Goal: Task Accomplishment & Management: Use online tool/utility

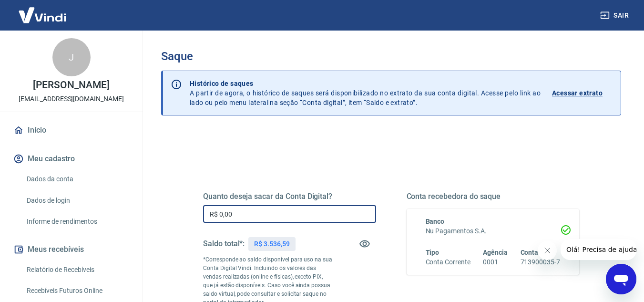
click at [241, 212] on input "R$ 0,00" at bounding box center [289, 214] width 173 height 18
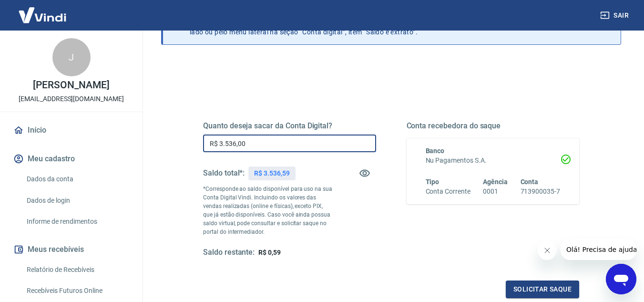
scroll to position [76, 0]
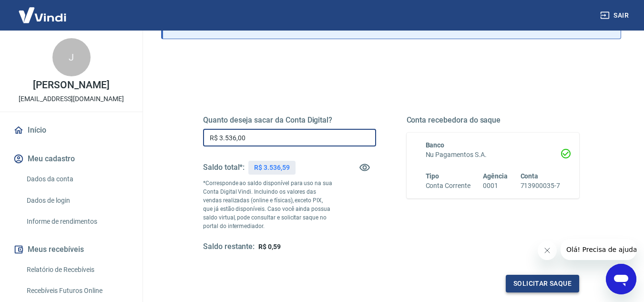
type input "R$ 3.536,00"
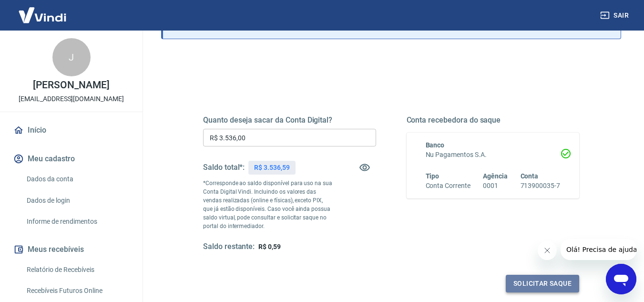
click at [542, 280] on button "Solicitar saque" at bounding box center [541, 283] width 73 height 18
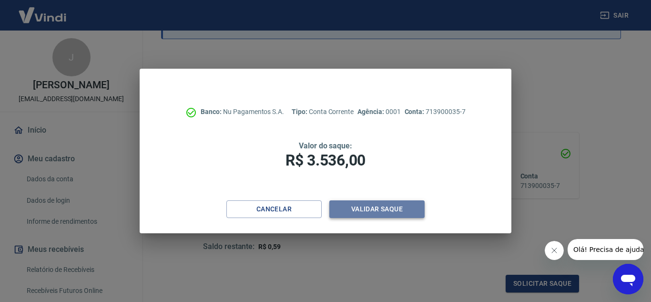
click at [378, 205] on button "Validar saque" at bounding box center [376, 209] width 95 height 18
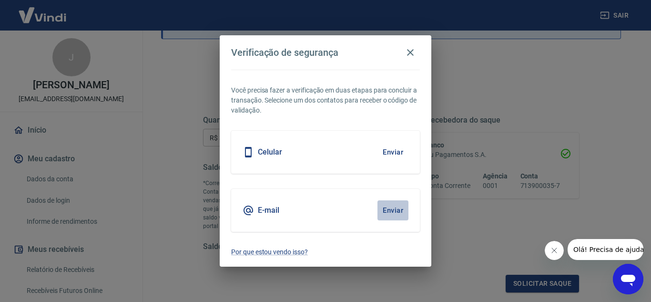
click at [378, 205] on button "Enviar" at bounding box center [392, 210] width 31 height 20
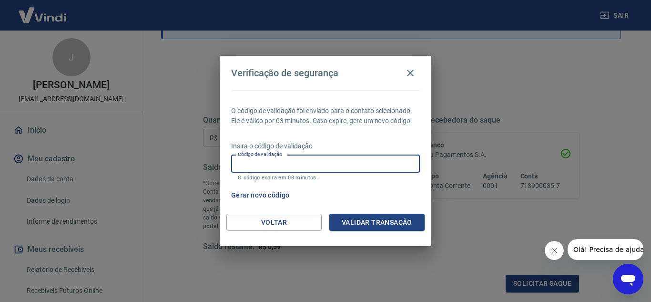
click at [342, 160] on input "Código de validação" at bounding box center [325, 164] width 189 height 18
click at [488, 263] on div "Verificação de segurança O código de validação foi enviado para o contato selec…" at bounding box center [325, 151] width 651 height 302
click at [358, 162] on input "Código de validação" at bounding box center [325, 164] width 189 height 18
click at [349, 166] on input "Código de validação" at bounding box center [325, 164] width 189 height 18
click at [321, 167] on input "Código de validação" at bounding box center [325, 164] width 189 height 18
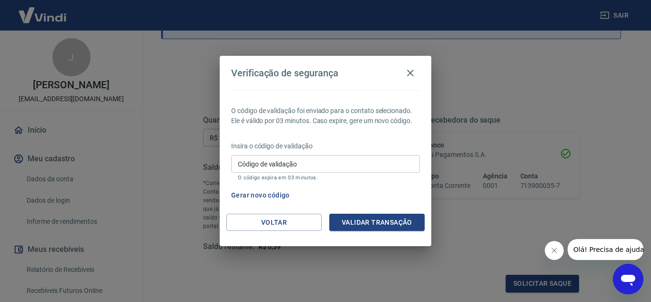
click at [361, 186] on div "Gerar novo código" at bounding box center [323, 195] width 192 height 18
click at [258, 196] on button "Gerar novo código" at bounding box center [260, 195] width 66 height 18
click at [265, 195] on button "Gerar novo código" at bounding box center [260, 195] width 66 height 18
click at [408, 73] on icon "button" at bounding box center [409, 72] width 11 height 11
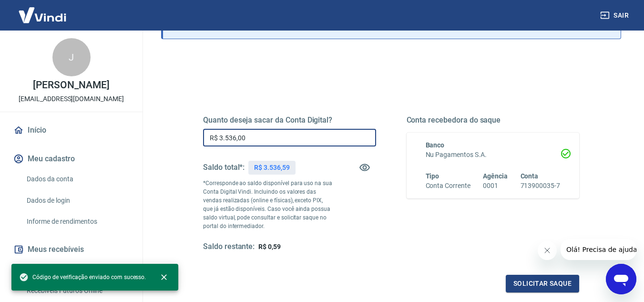
click at [286, 139] on input "R$ 3.536,00" at bounding box center [289, 138] width 173 height 18
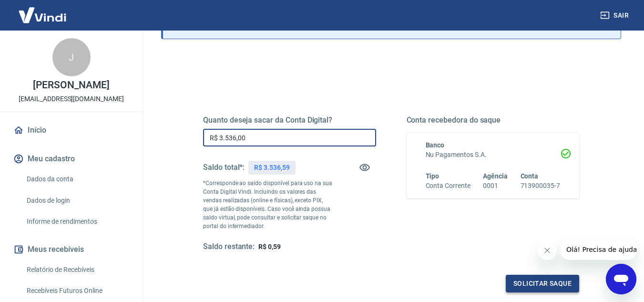
click at [538, 282] on button "Solicitar saque" at bounding box center [541, 283] width 73 height 18
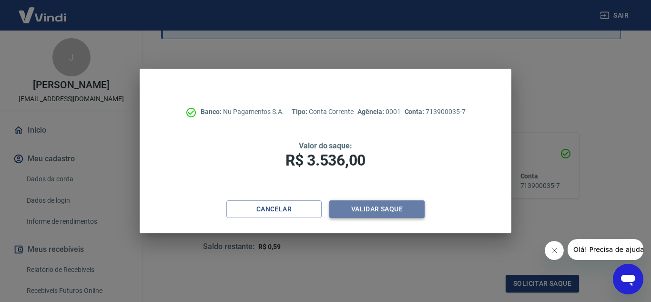
click at [385, 202] on button "Validar saque" at bounding box center [376, 209] width 95 height 18
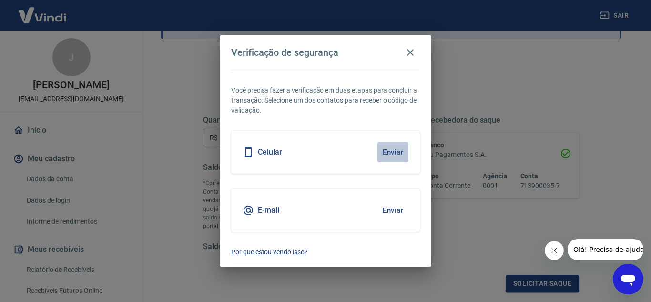
click at [390, 153] on button "Enviar" at bounding box center [392, 152] width 31 height 20
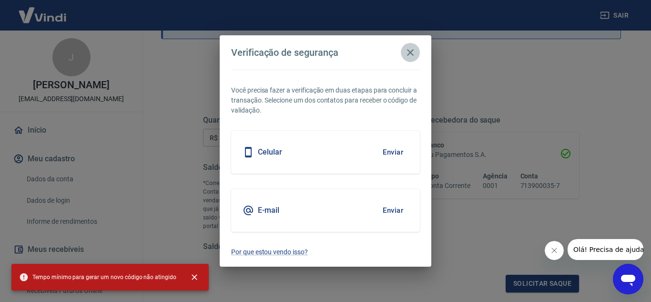
click at [408, 53] on icon "button" at bounding box center [409, 52] width 11 height 11
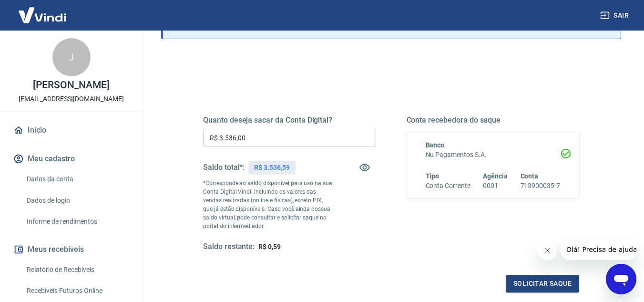
click at [408, 53] on div "Saque Histórico de saques A partir de agora, o histórico de saques será disponi…" at bounding box center [391, 147] width 460 height 349
